Goal: Task Accomplishment & Management: Manage account settings

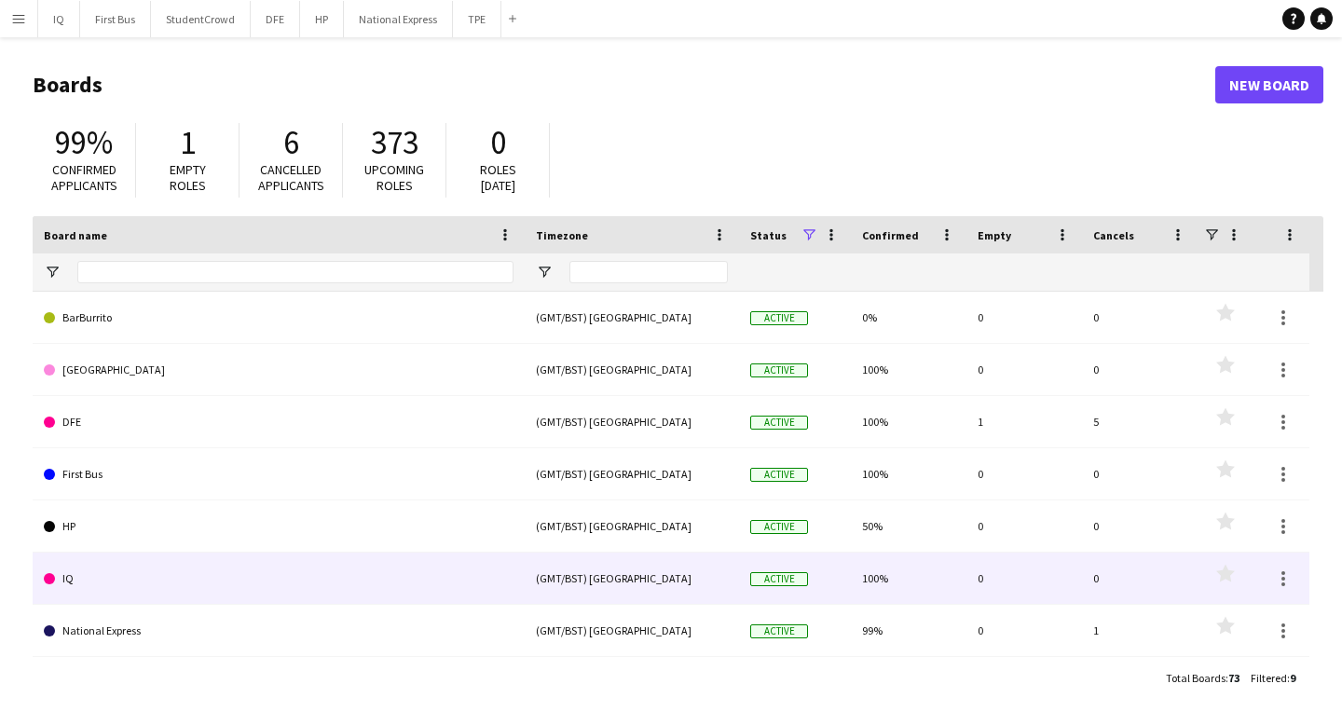
click at [110, 571] on link "IQ" at bounding box center [279, 579] width 470 height 52
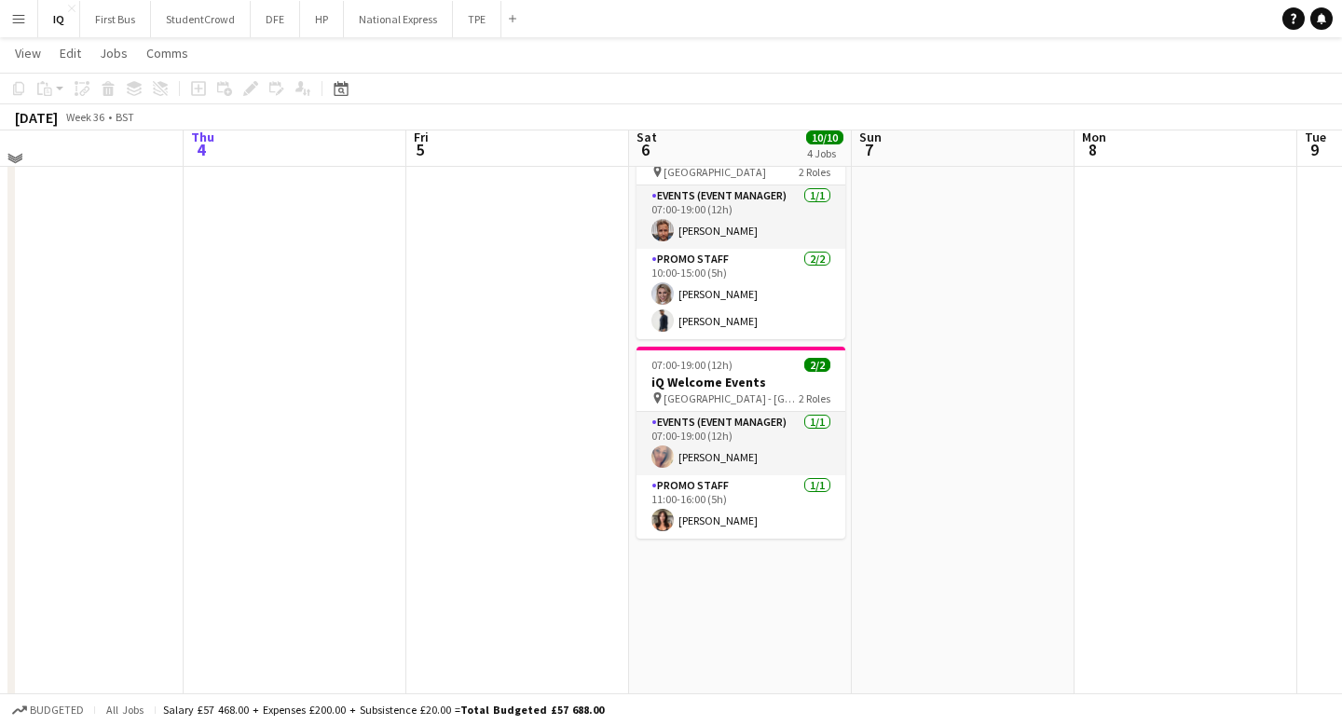
scroll to position [570, 0]
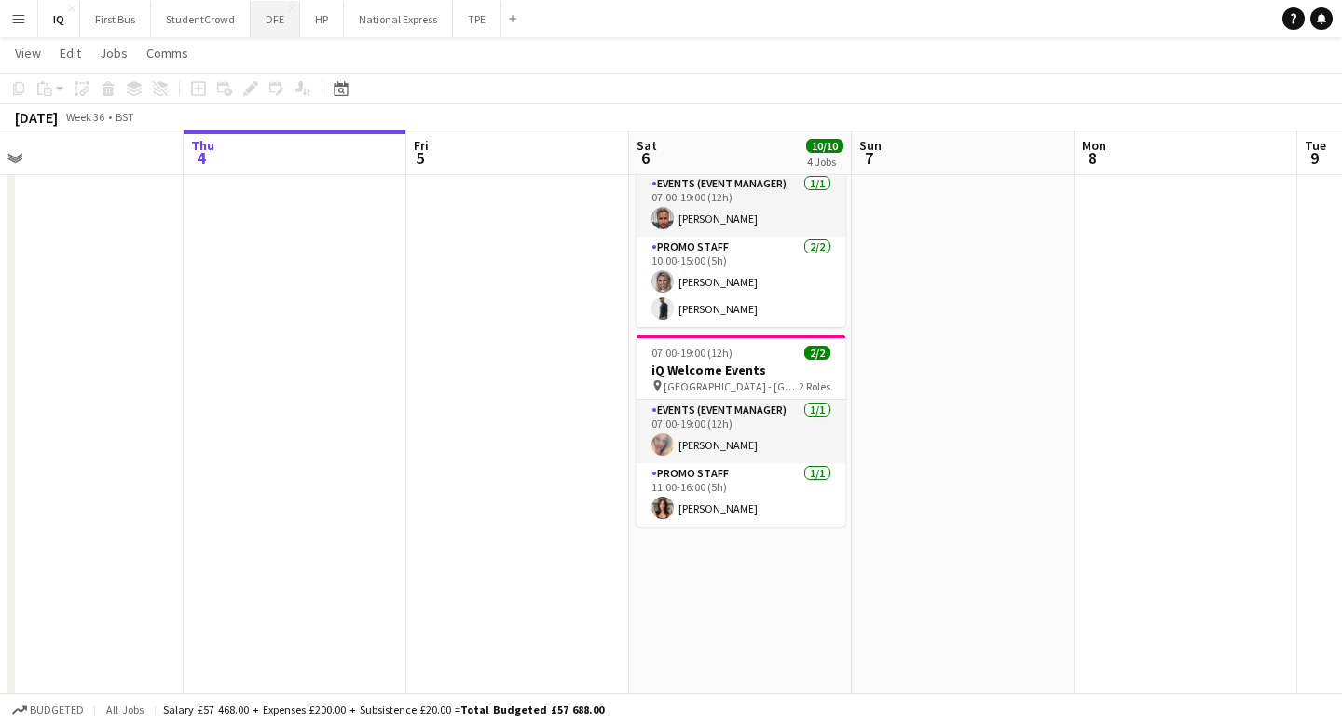
click at [271, 22] on button "DFE Close" at bounding box center [275, 19] width 49 height 36
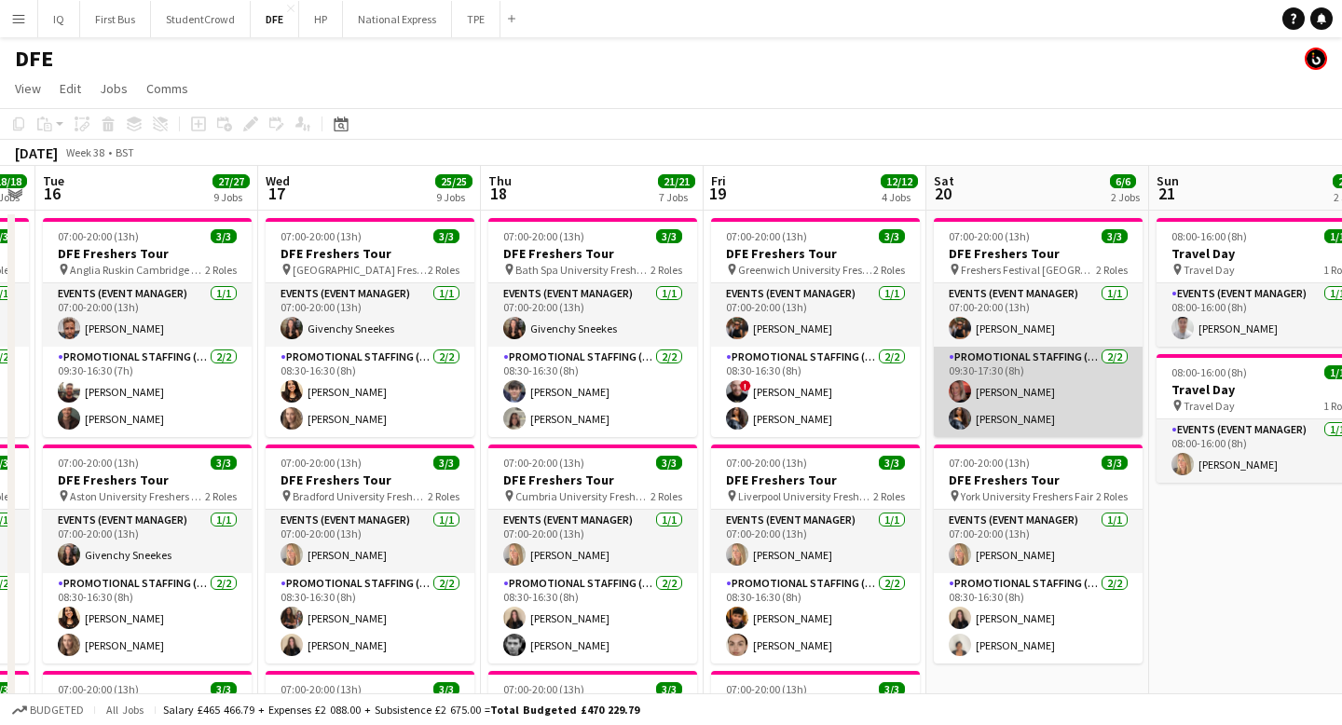
click at [984, 407] on app-card-role "Promotional Staffing (Brand Ambassadors) [DATE] 09:30-17:30 (8h) [PERSON_NAME] …" at bounding box center [1038, 392] width 209 height 90
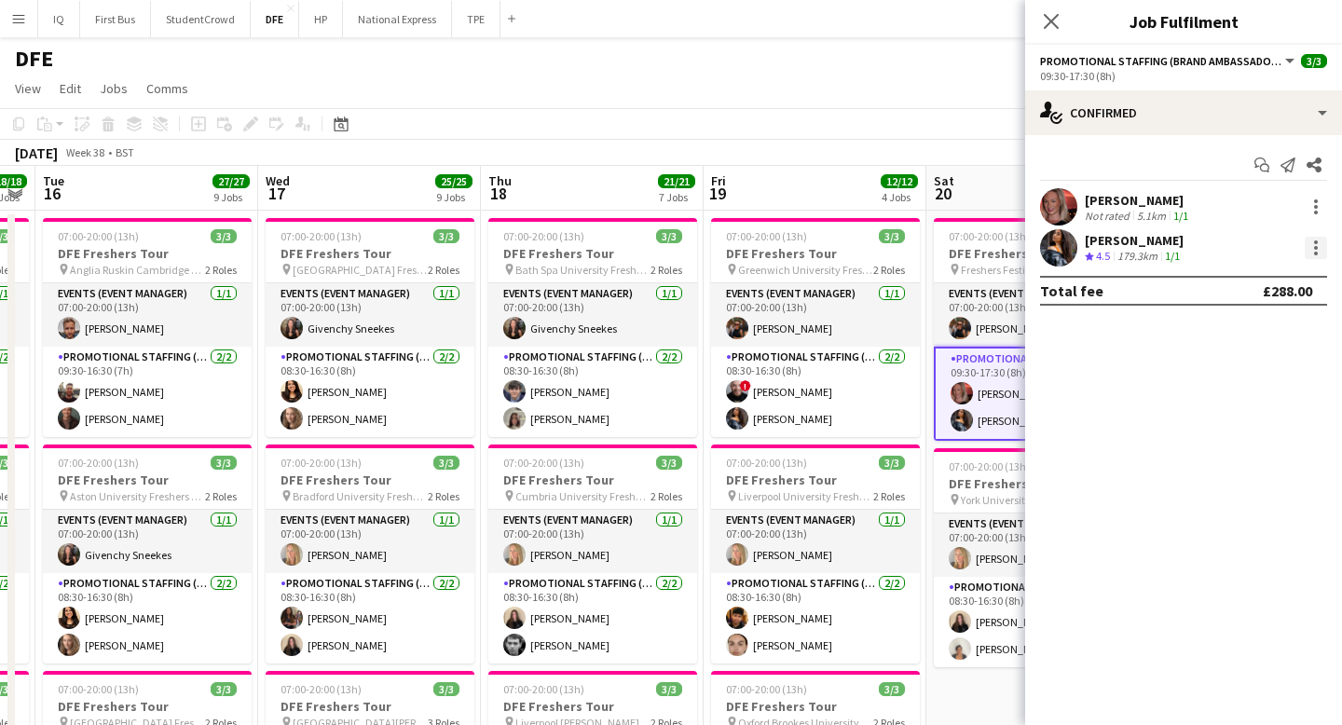
click at [1316, 245] on div at bounding box center [1315, 248] width 22 height 22
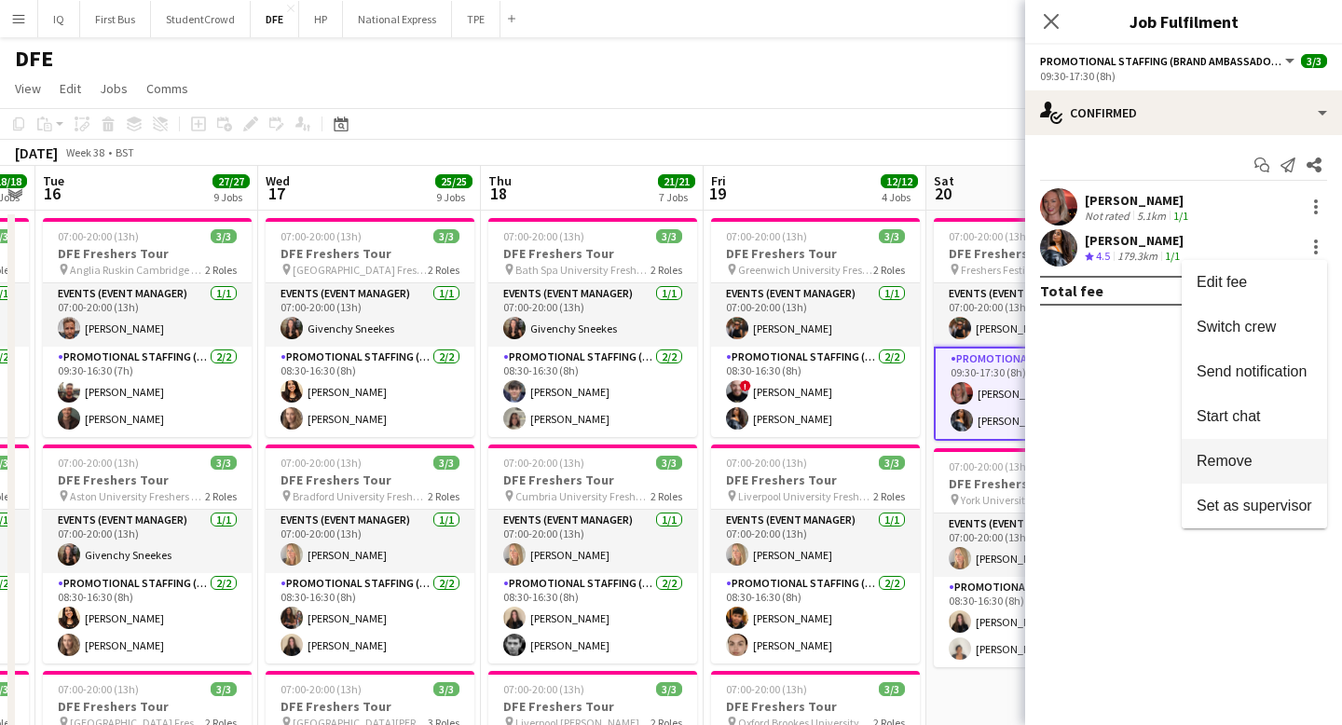
click at [1244, 462] on span "Remove" at bounding box center [1224, 461] width 56 height 16
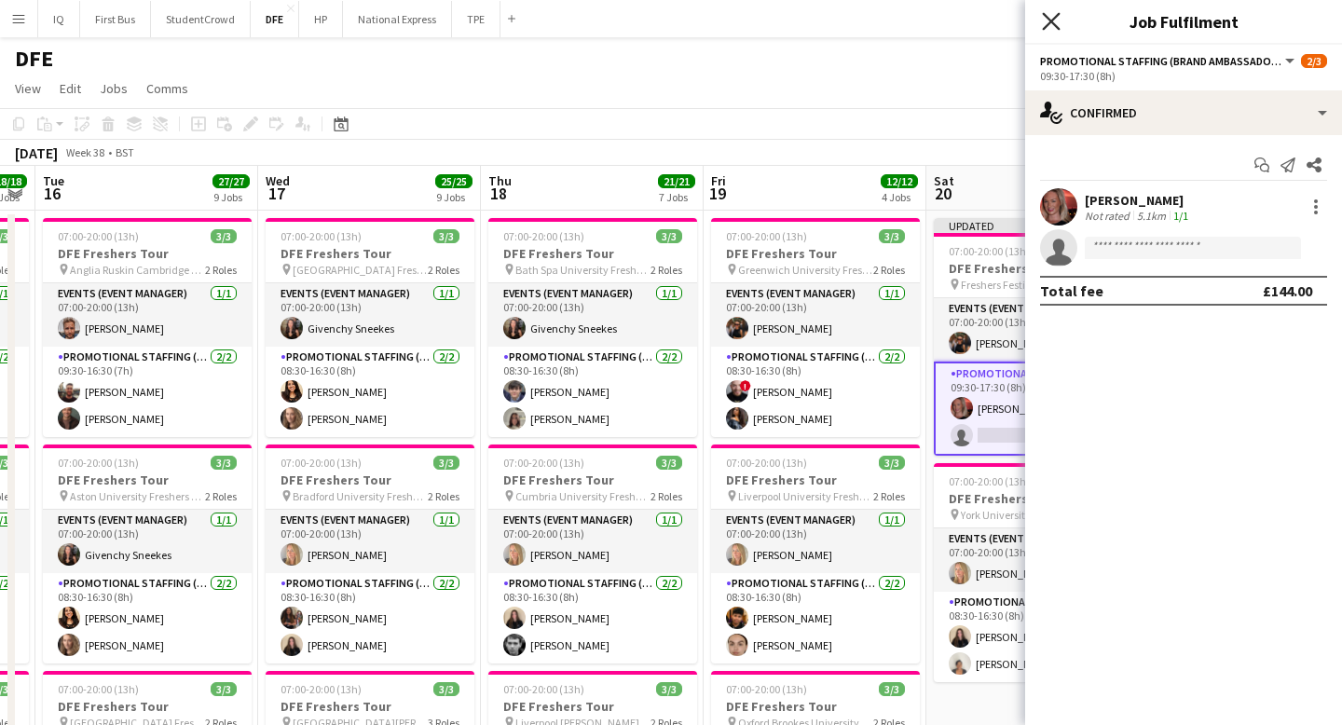
click at [1054, 22] on icon "Close pop-in" at bounding box center [1051, 21] width 18 height 18
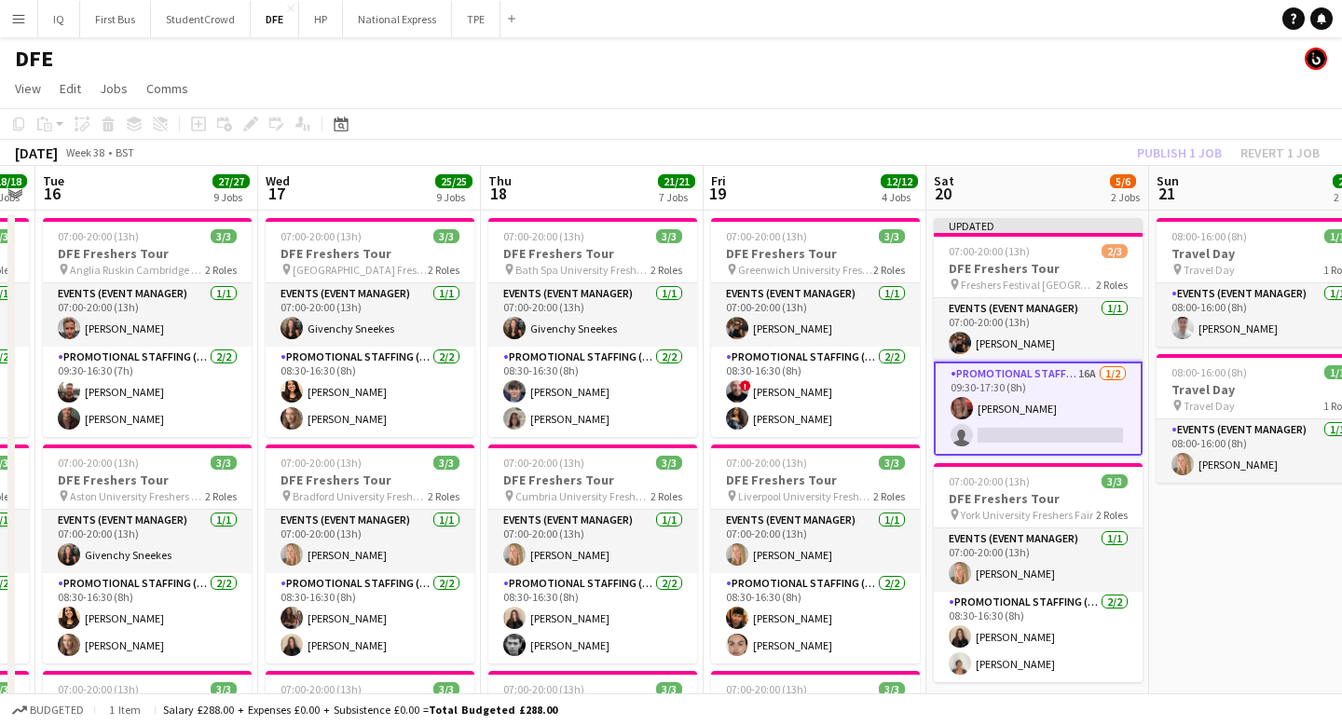
click at [1087, 116] on app-toolbar "Copy Paste Paste Command V Paste with crew Command Shift V Paste linked Job [GE…" at bounding box center [671, 124] width 1342 height 32
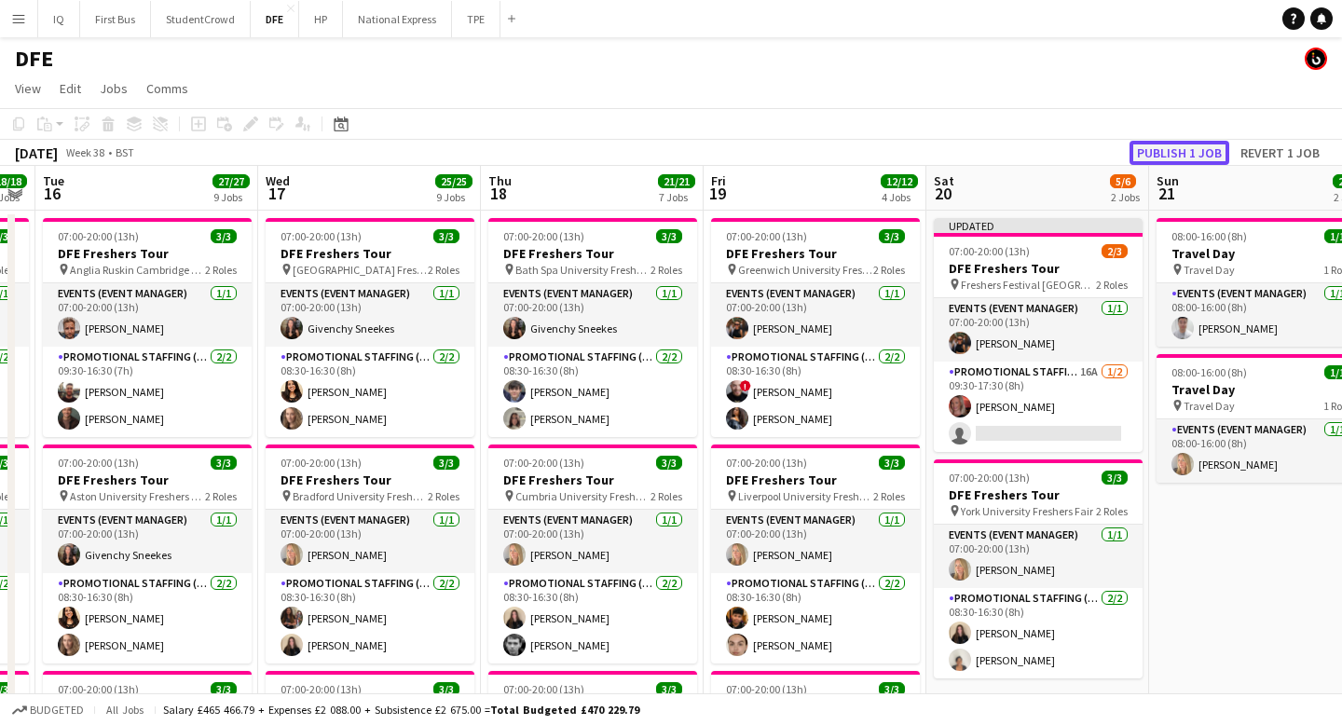
click at [1190, 157] on button "Publish 1 job" at bounding box center [1179, 153] width 100 height 24
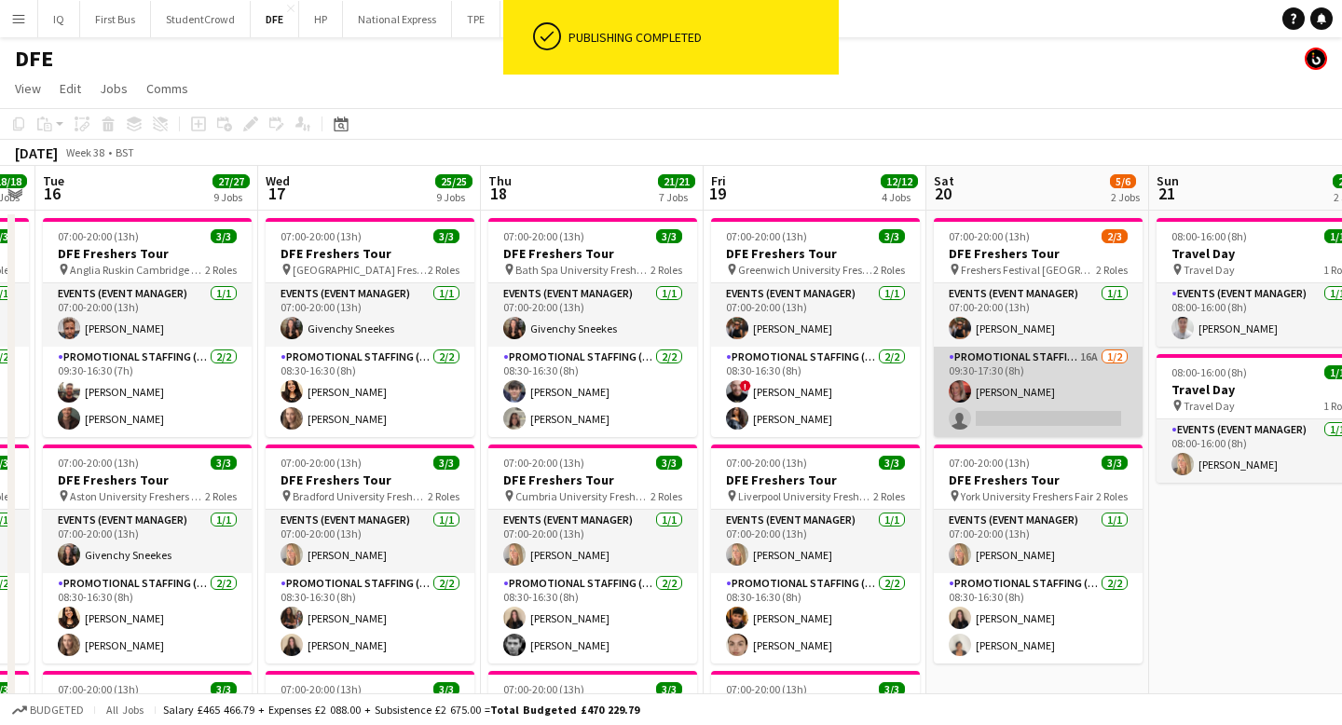
click at [1012, 415] on app-card-role "Promotional Staffing (Brand Ambassadors) 16A [DATE] 09:30-17:30 (8h) [PERSON_NA…" at bounding box center [1038, 392] width 209 height 90
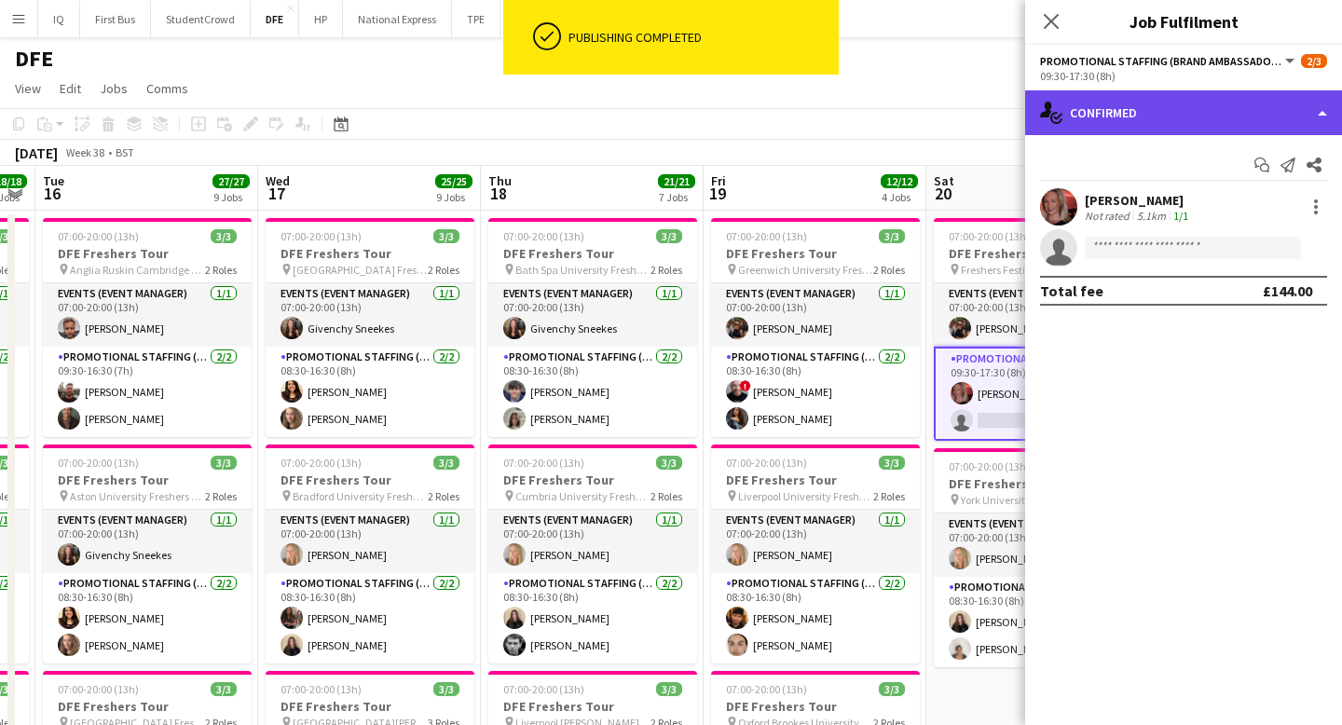
click at [1156, 108] on div "single-neutral-actions-check-2 Confirmed" at bounding box center [1183, 112] width 317 height 45
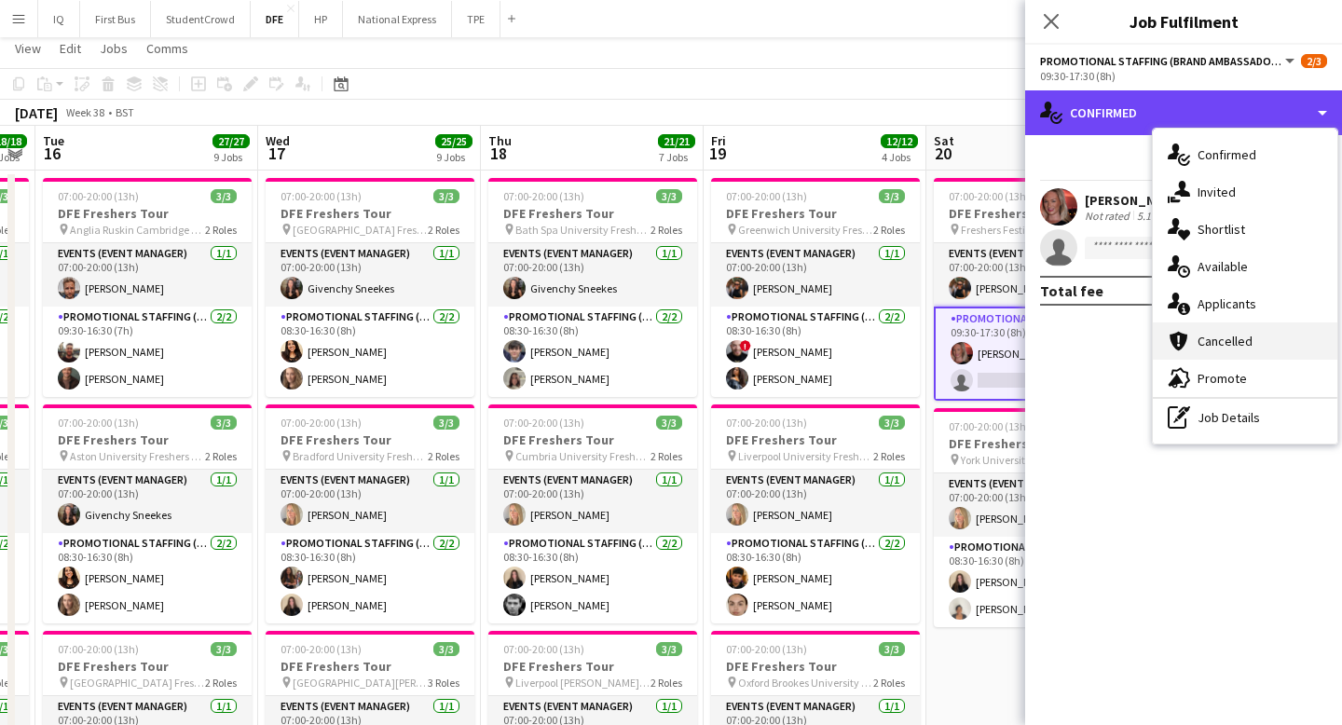
scroll to position [51, 0]
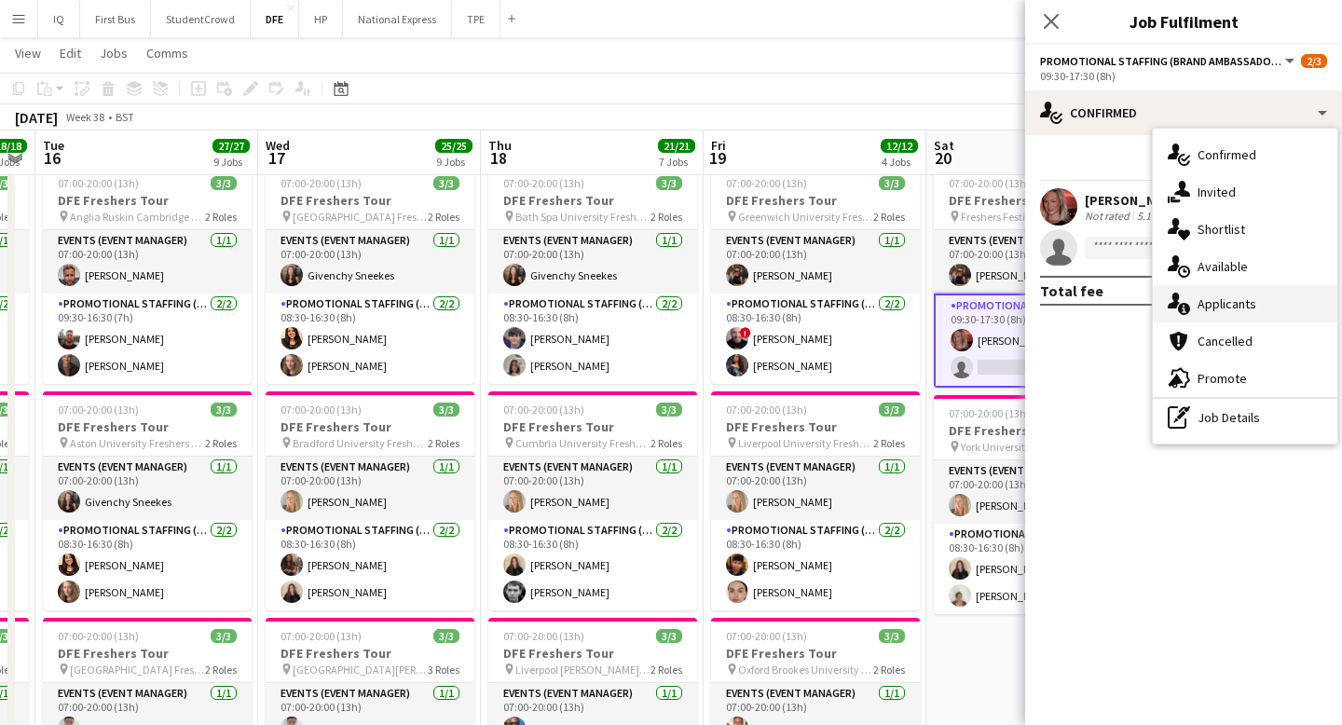
click at [1225, 295] on span "Applicants" at bounding box center [1226, 303] width 59 height 17
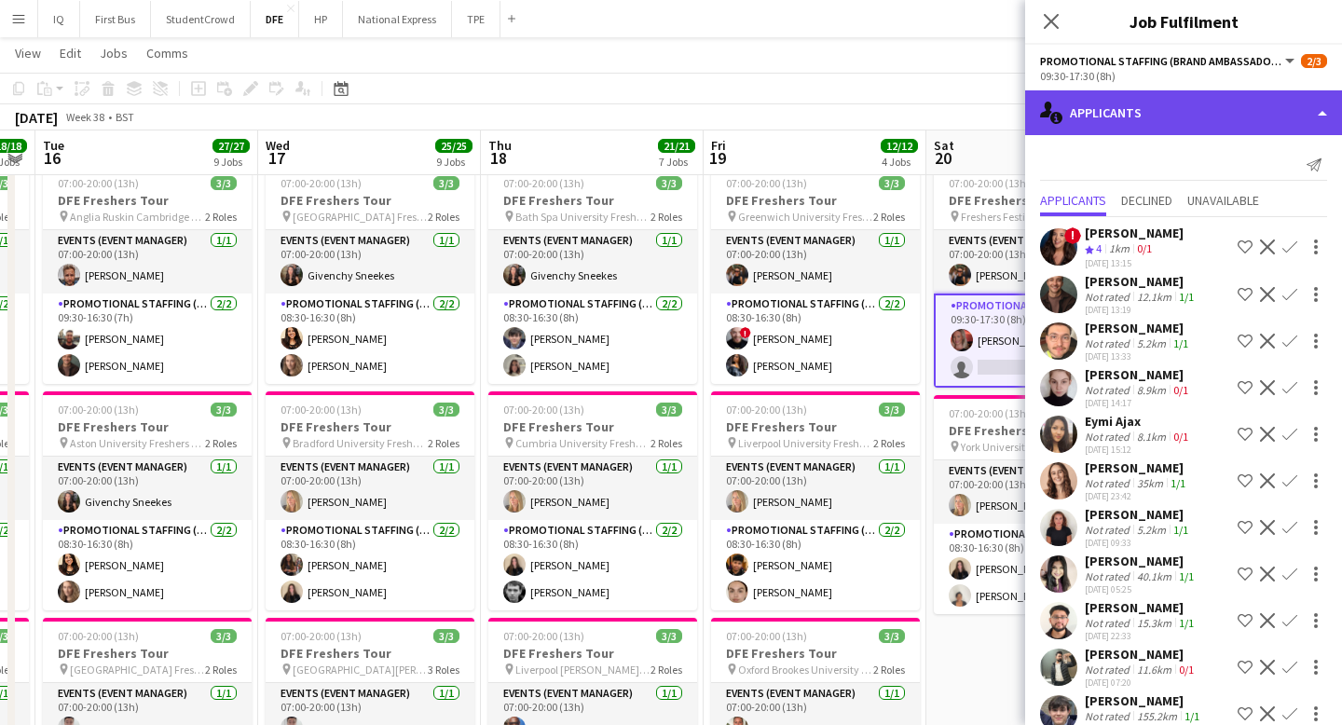
click at [1152, 114] on div "single-neutral-actions-information Applicants" at bounding box center [1183, 112] width 317 height 45
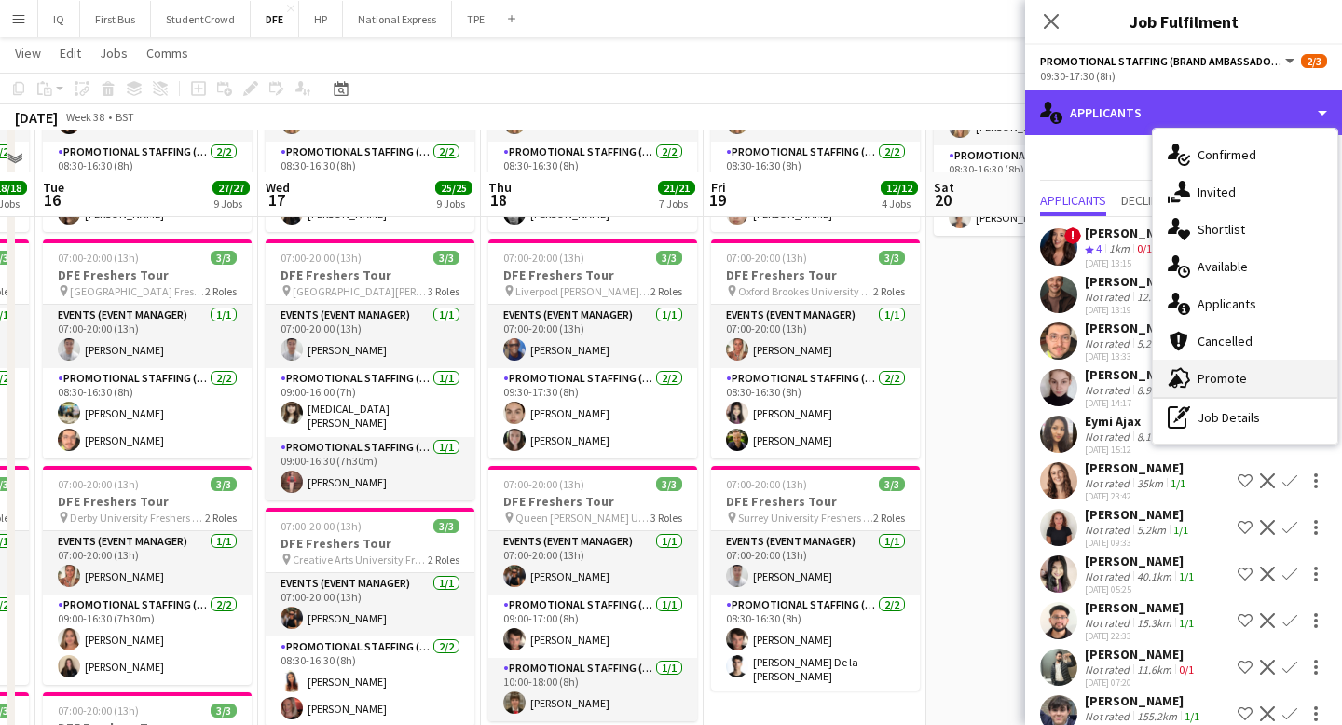
scroll to position [471, 0]
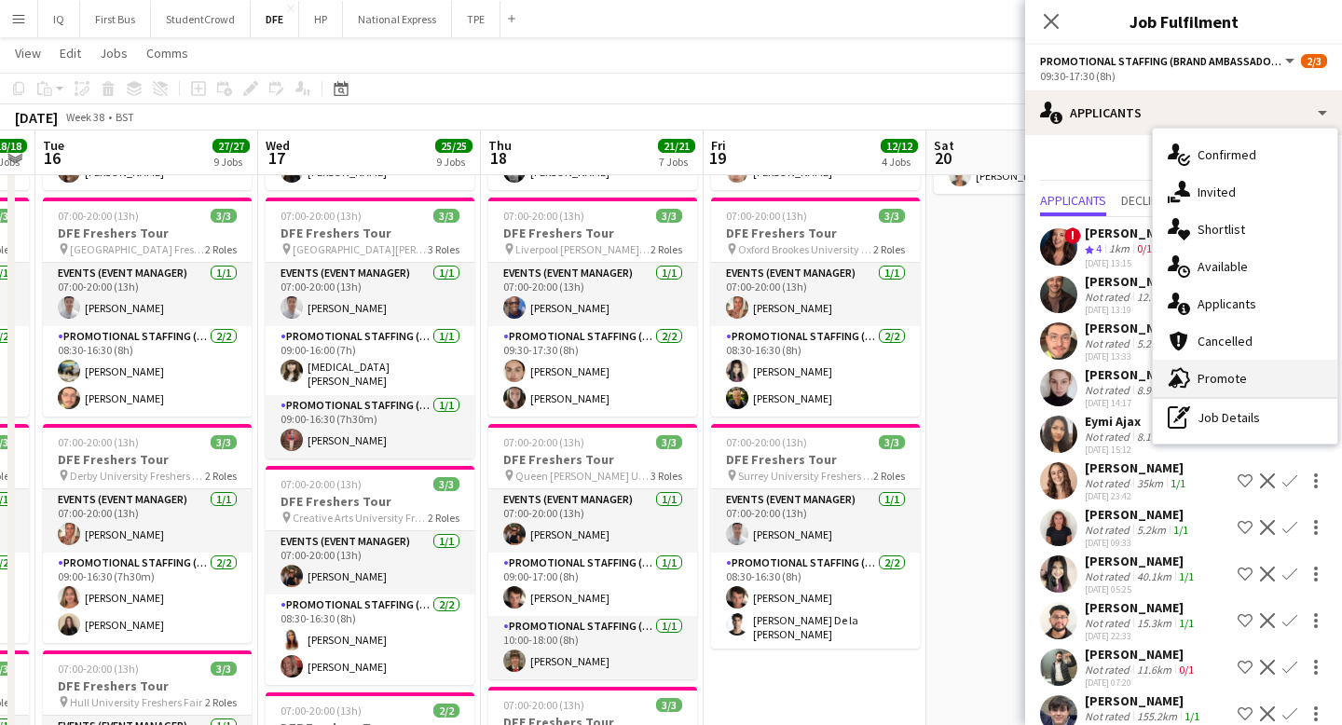
click at [1229, 373] on span "Promote" at bounding box center [1221, 378] width 49 height 17
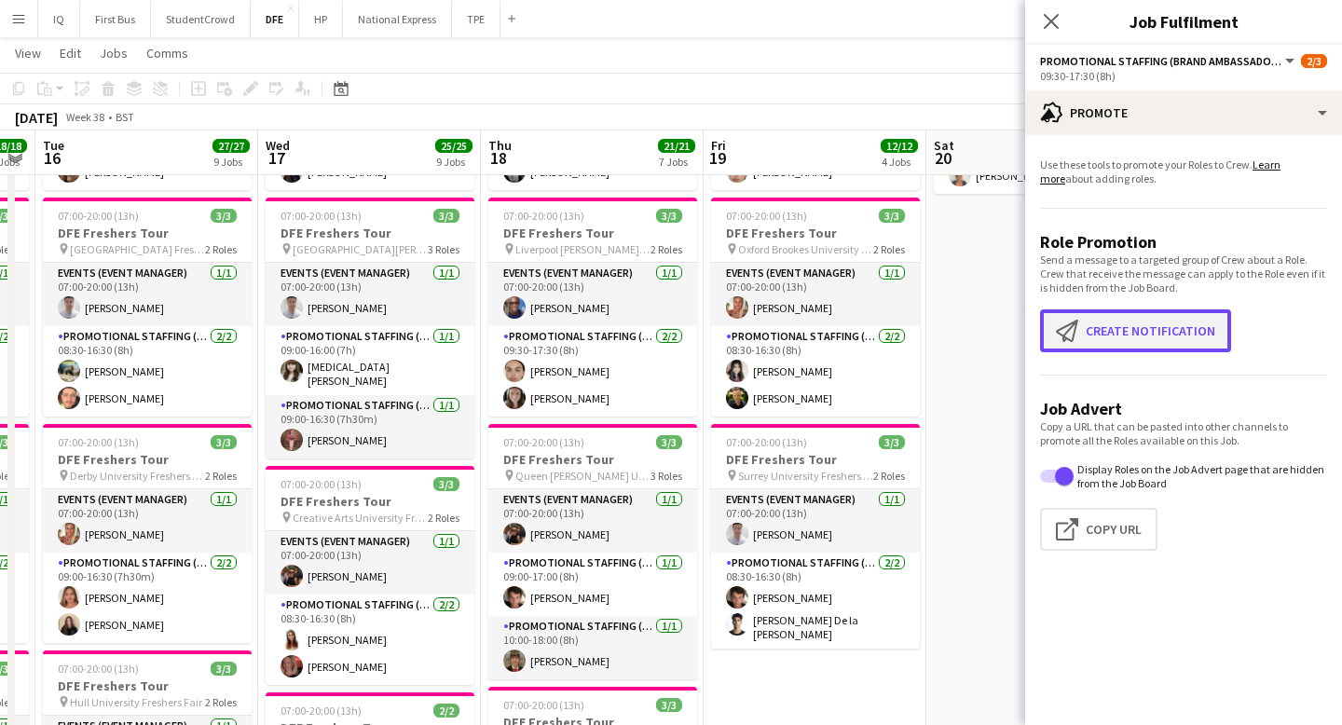
click at [1111, 324] on button "Create notification Create notification" at bounding box center [1135, 330] width 191 height 43
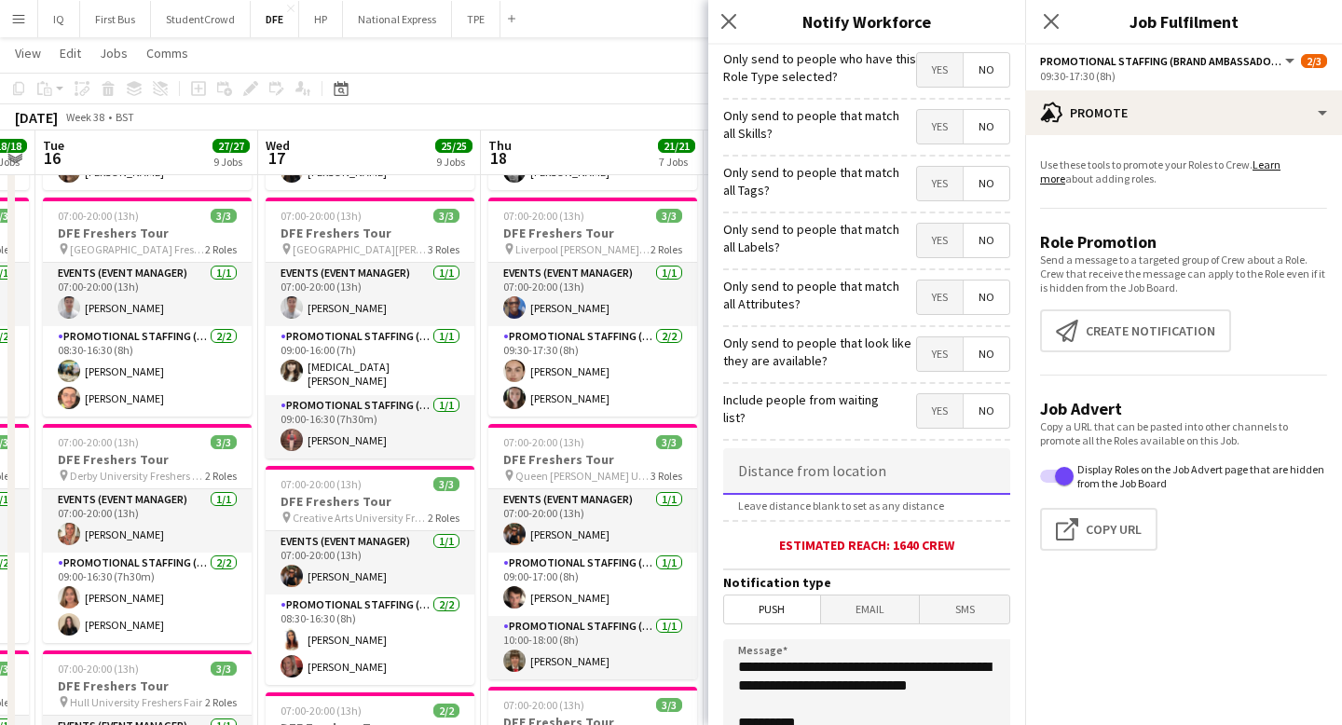
click at [798, 481] on input at bounding box center [866, 471] width 287 height 47
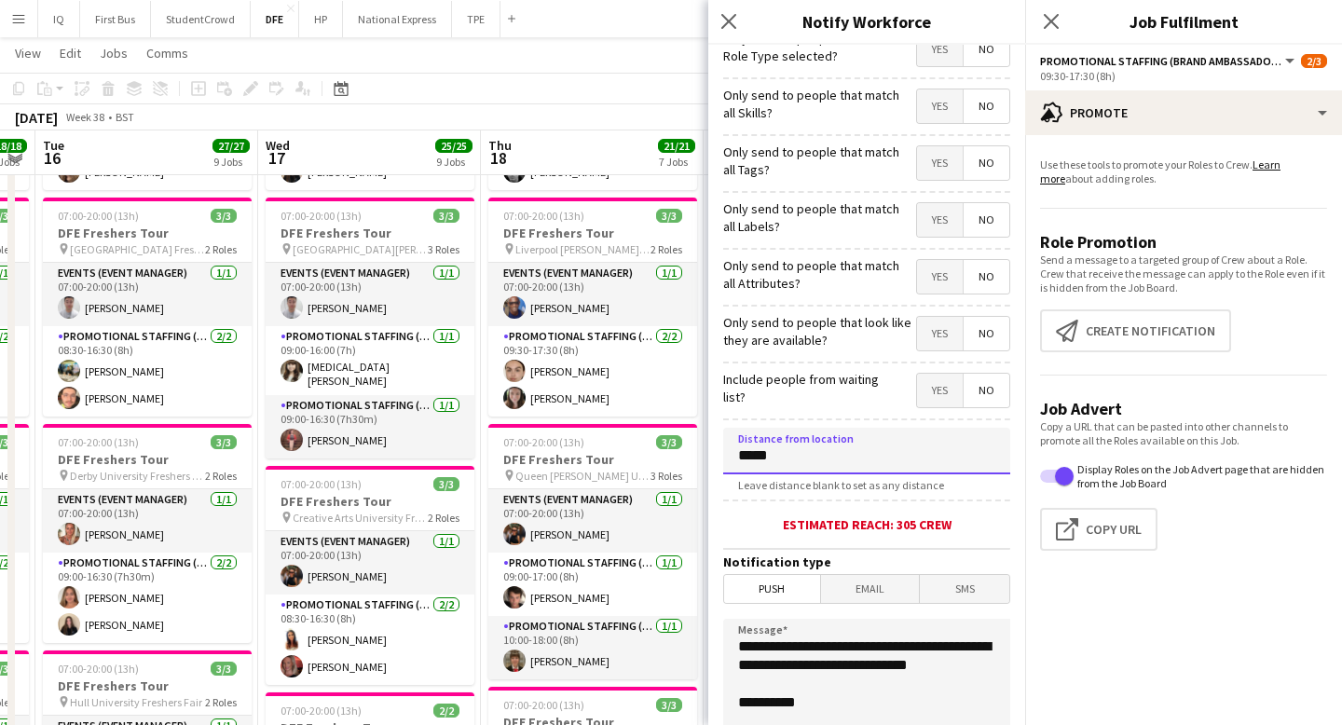
scroll to position [21, 0]
type input "****"
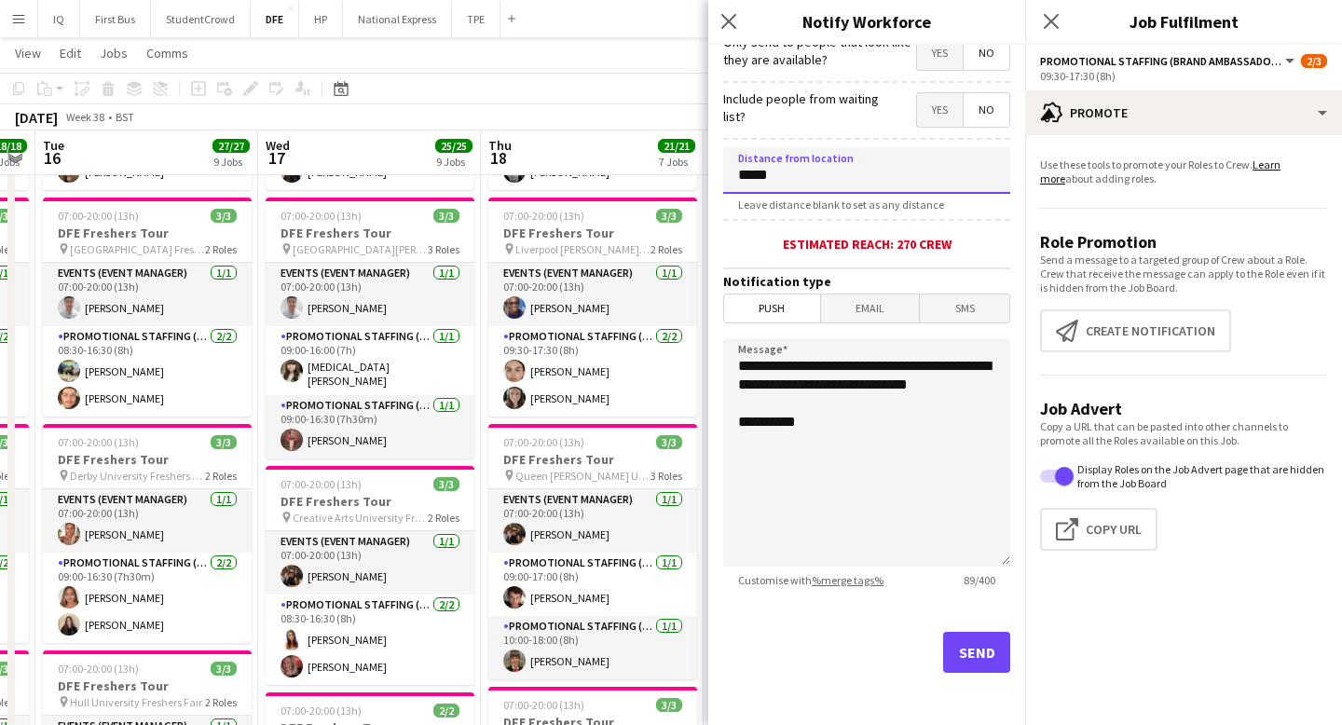
type input "*****"
click at [975, 639] on button "Send" at bounding box center [976, 652] width 67 height 41
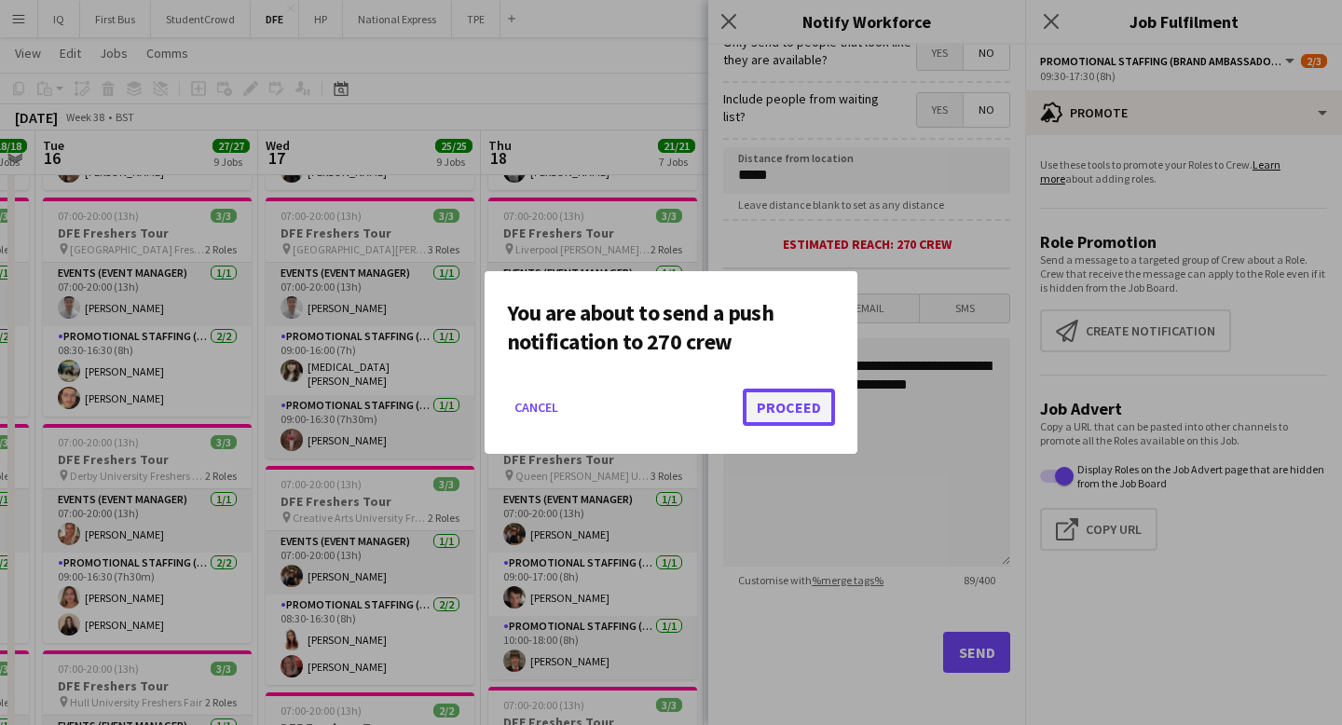
click at [797, 408] on button "Proceed" at bounding box center [789, 407] width 92 height 37
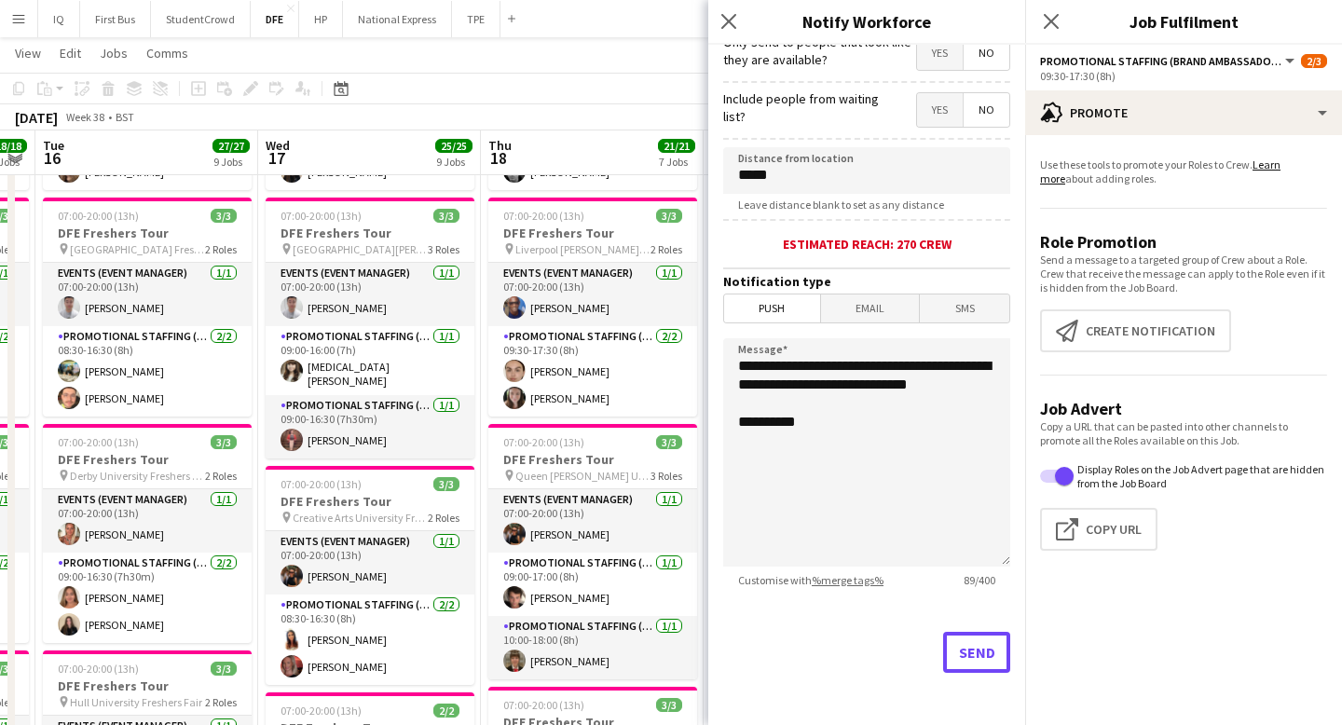
scroll to position [471, 0]
